Goal: Task Accomplishment & Management: Complete application form

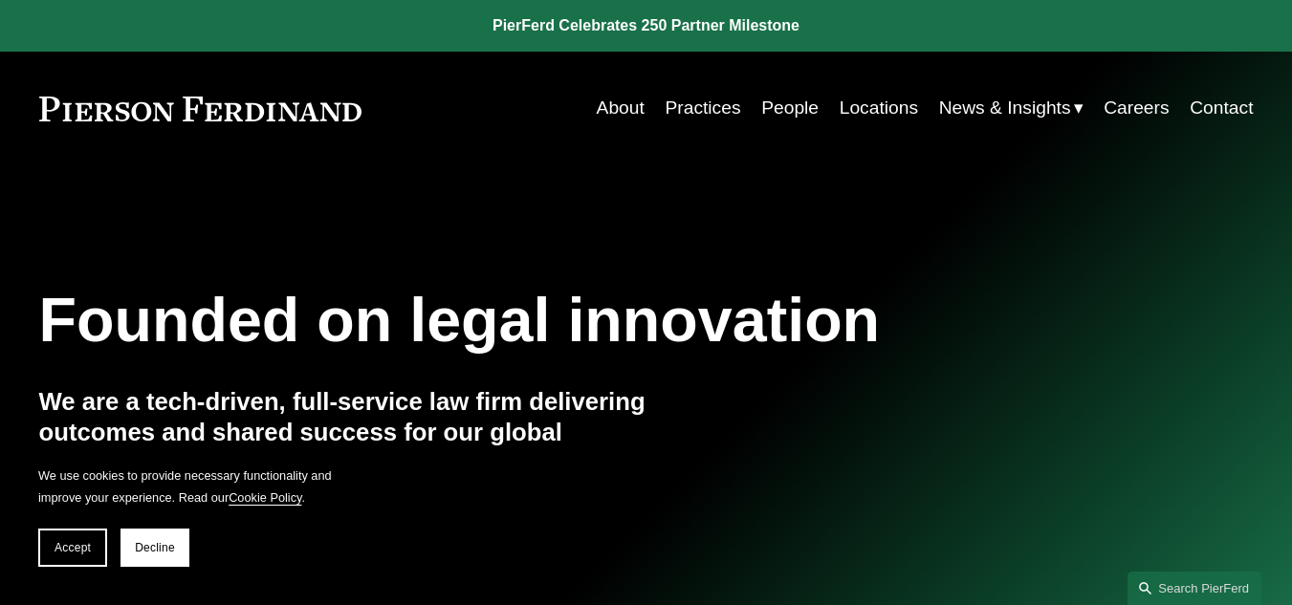
click at [865, 115] on link "Locations" at bounding box center [879, 108] width 78 height 36
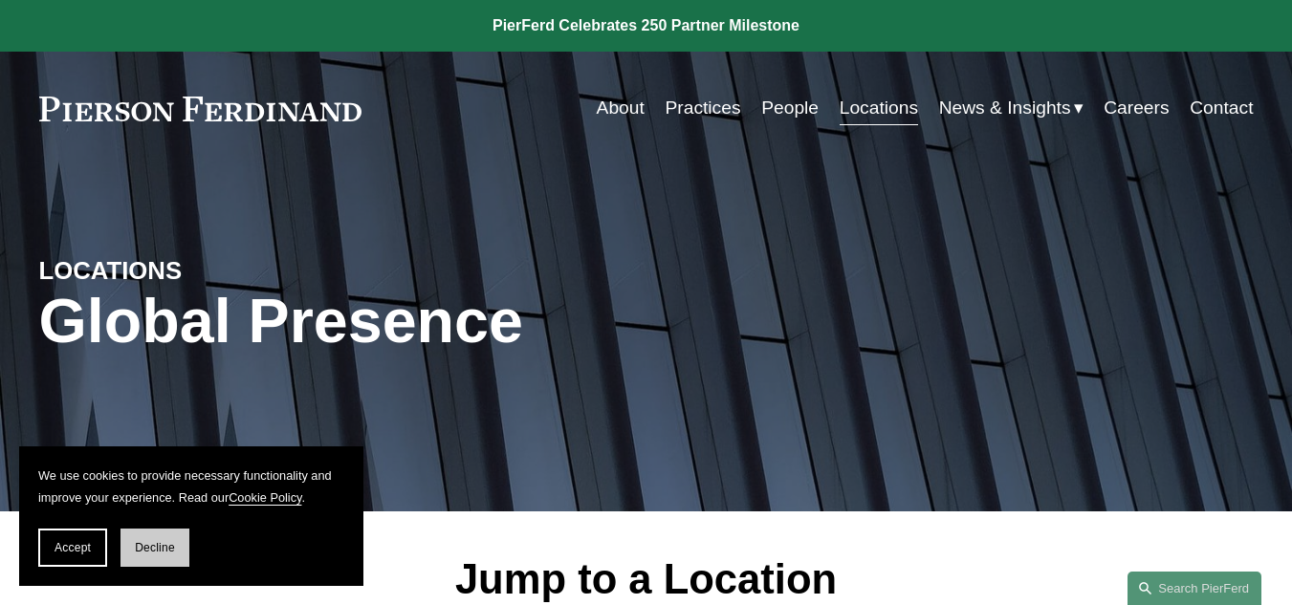
click at [162, 545] on span "Decline" at bounding box center [155, 547] width 40 height 13
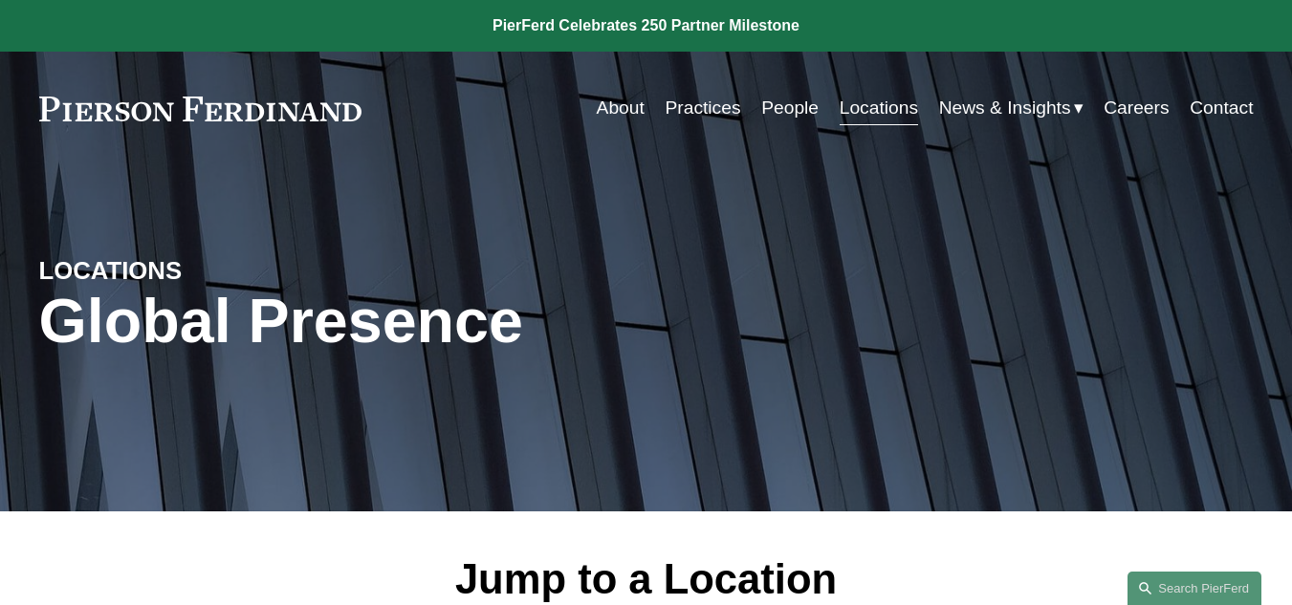
click at [1147, 121] on link "Careers" at bounding box center [1136, 108] width 65 height 36
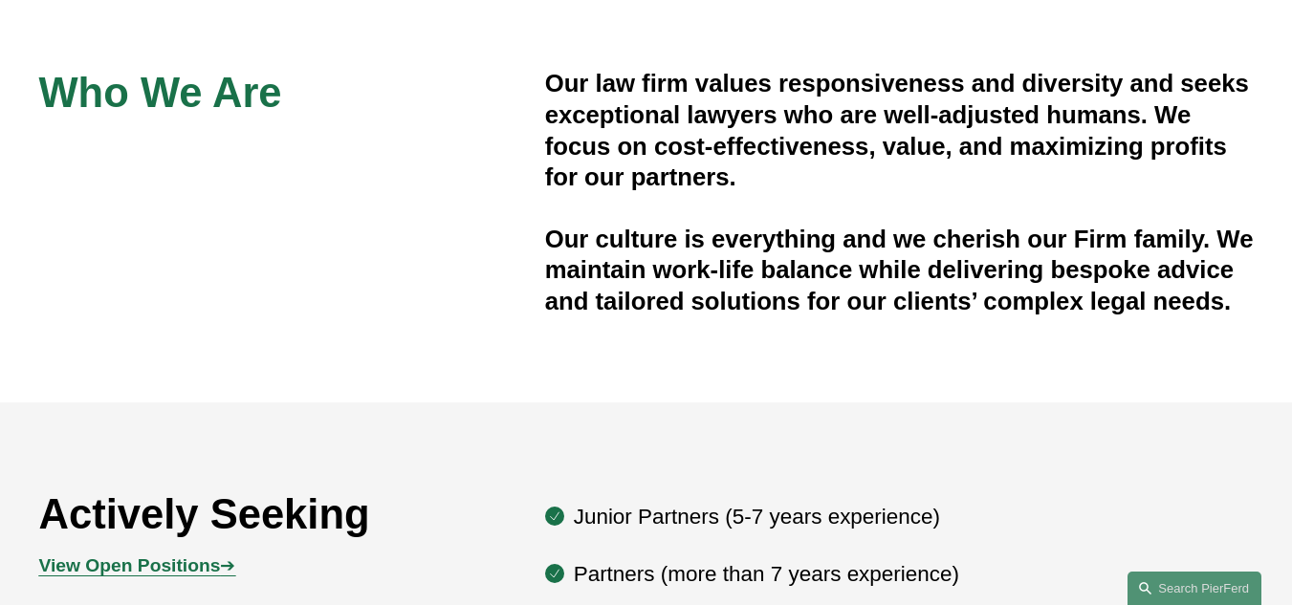
scroll to position [1058, 0]
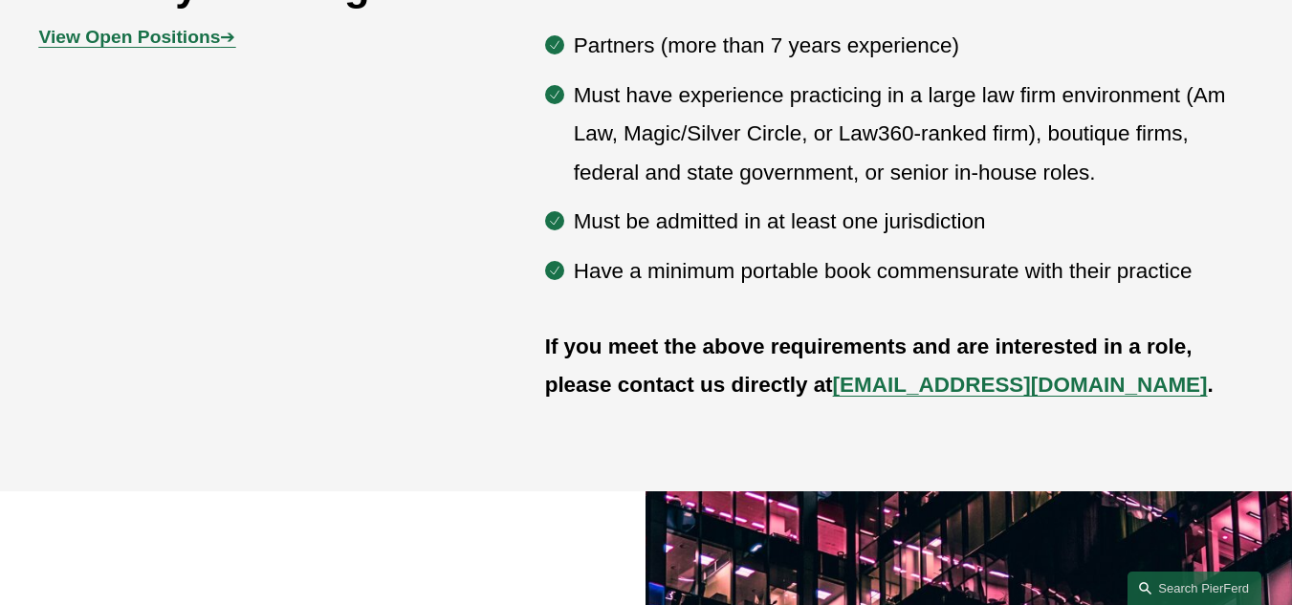
click at [136, 47] on strong "View Open Positions" at bounding box center [130, 37] width 182 height 20
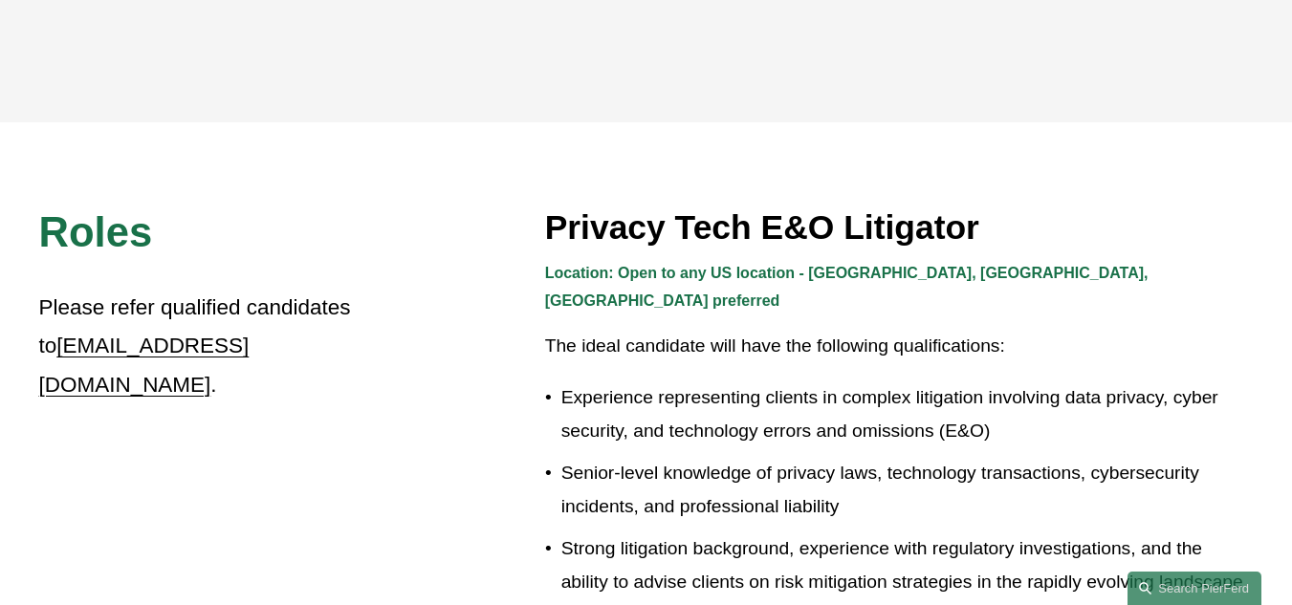
scroll to position [235, 0]
